Goal: Information Seeking & Learning: Learn about a topic

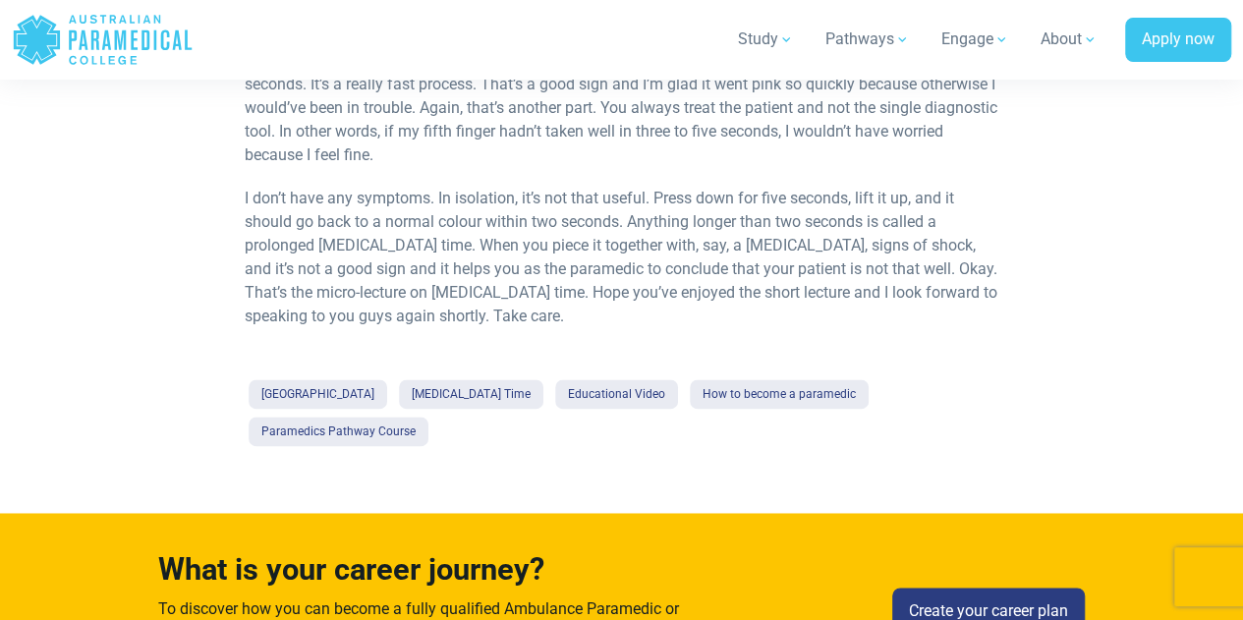
scroll to position [1260, 0]
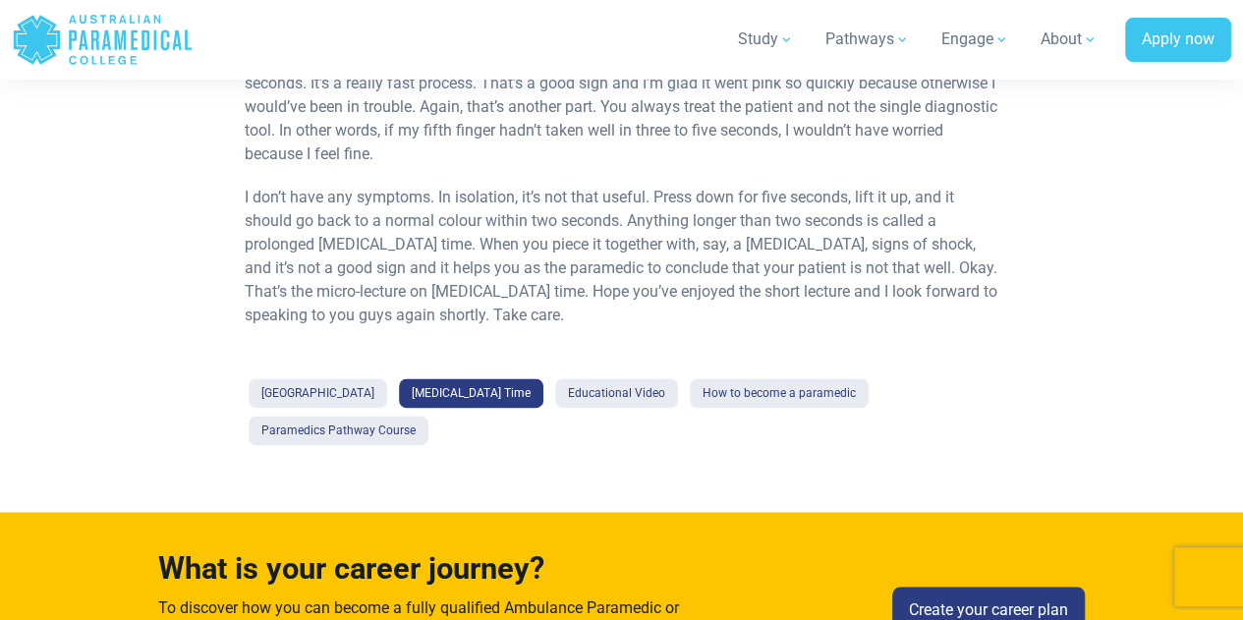
click at [513, 378] on link "[MEDICAL_DATA] Time" at bounding box center [471, 392] width 144 height 29
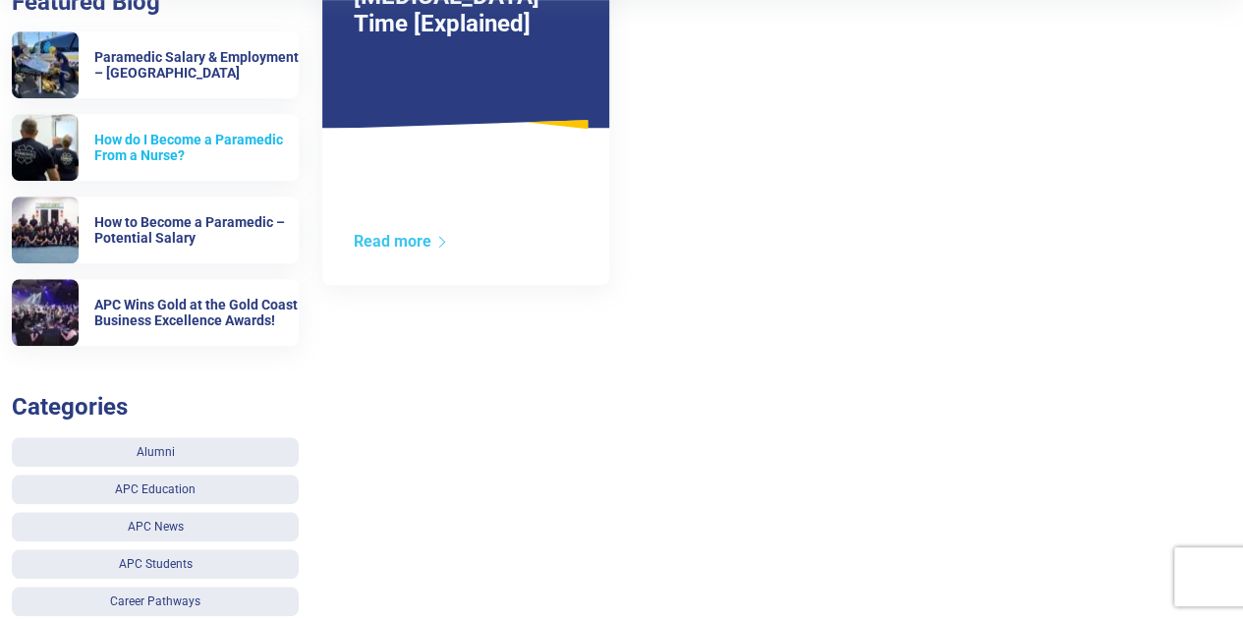
scroll to position [585, 0]
